Goal: Check status: Check status

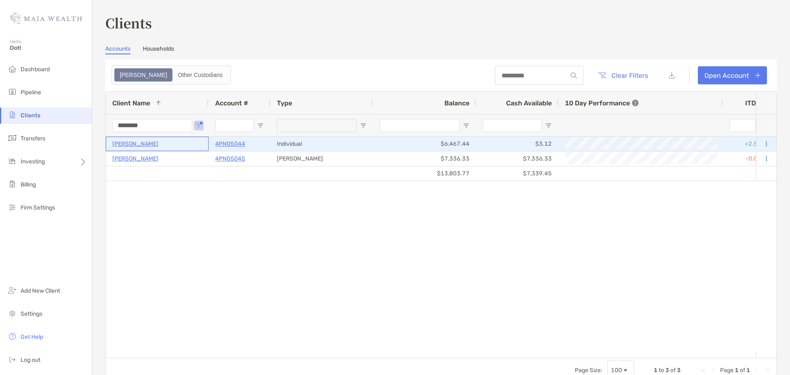
click at [130, 145] on p "[PERSON_NAME]" at bounding box center [135, 144] width 46 height 10
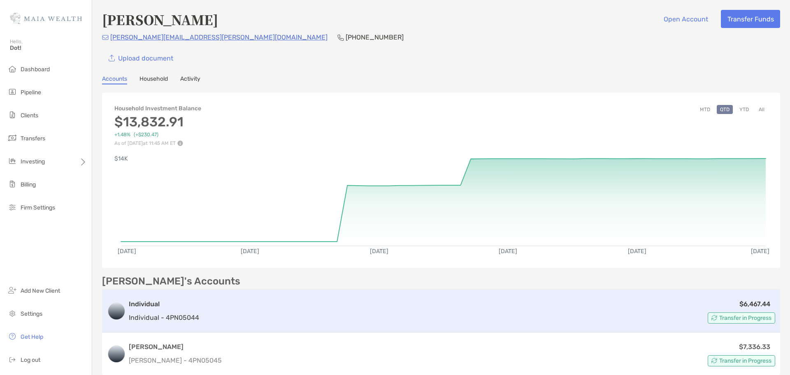
click at [242, 310] on div "$6,467.44 Transfer in Progress" at bounding box center [488, 311] width 572 height 25
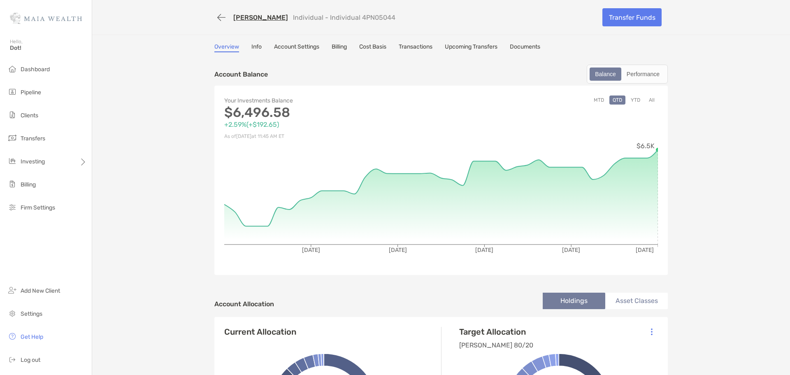
click at [251, 50] on link "Info" at bounding box center [256, 47] width 10 height 9
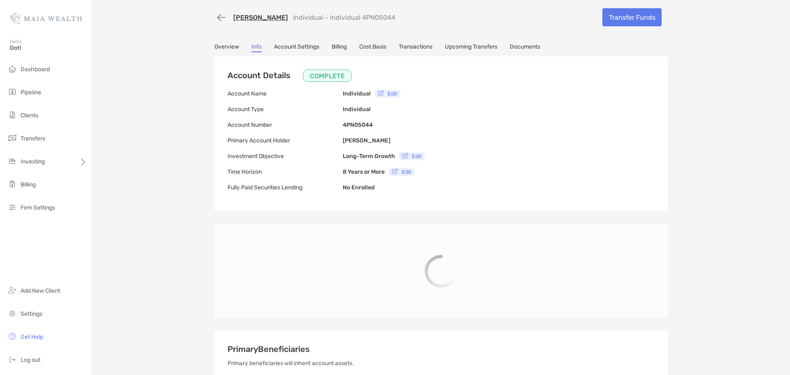
type input "**********"
click at [292, 50] on link "Account Settings" at bounding box center [296, 47] width 45 height 9
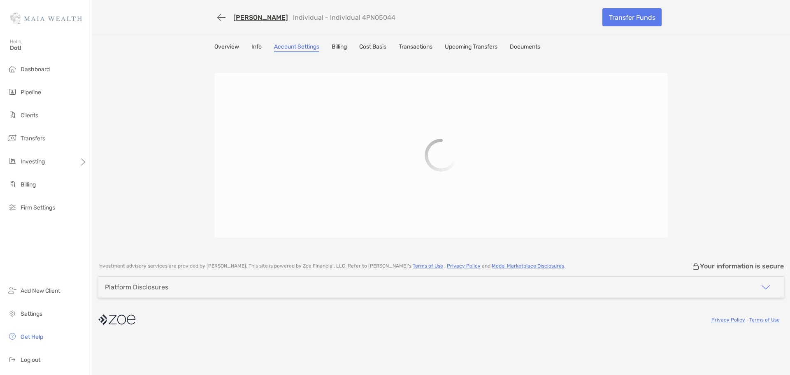
click at [371, 50] on link "Cost Basis" at bounding box center [372, 47] width 27 height 9
